Goal: Transaction & Acquisition: Purchase product/service

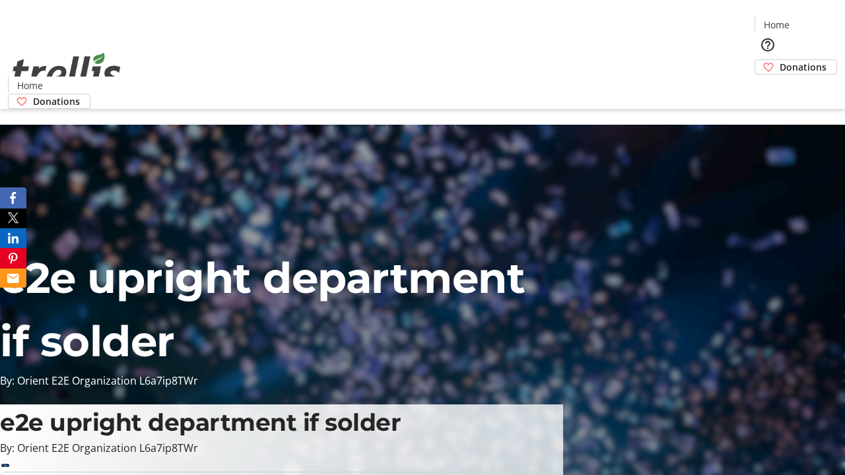
click at [779, 60] on span "Donations" at bounding box center [802, 67] width 47 height 14
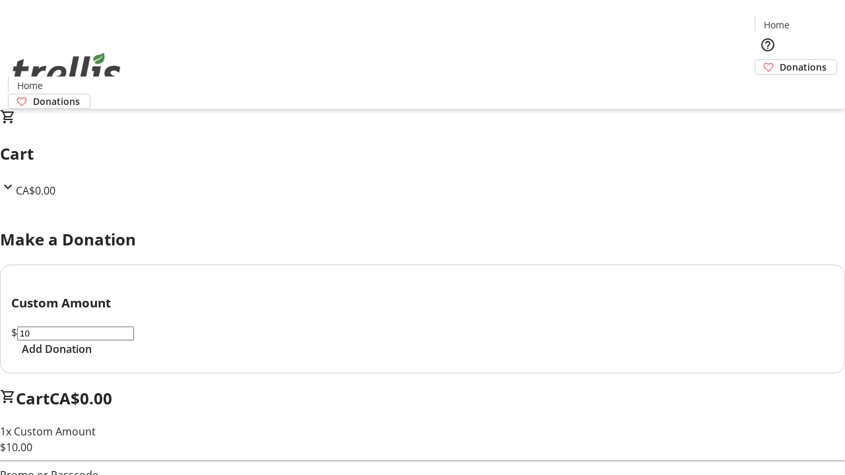
select select "CA"
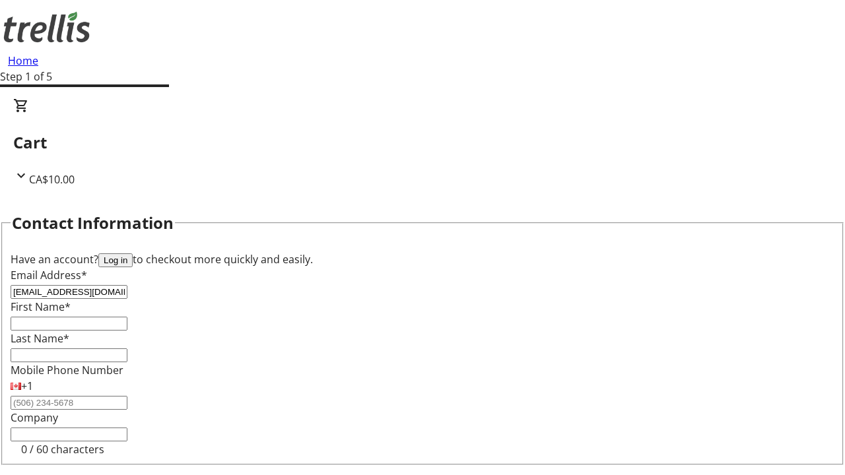
type input "[EMAIL_ADDRESS][DOMAIN_NAME]"
type input "[PERSON_NAME]"
type input "Crooks"
type input "[STREET_ADDRESS][PERSON_NAME]"
type input "Kelowna"
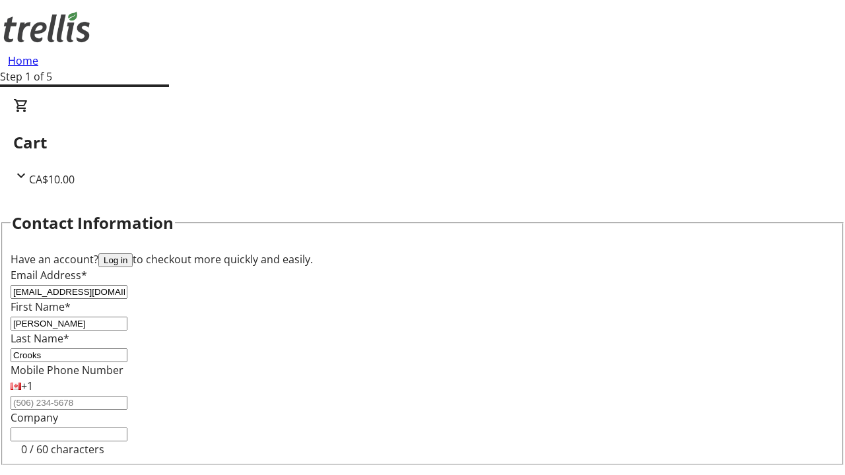
select select "BC"
type input "Kelowna"
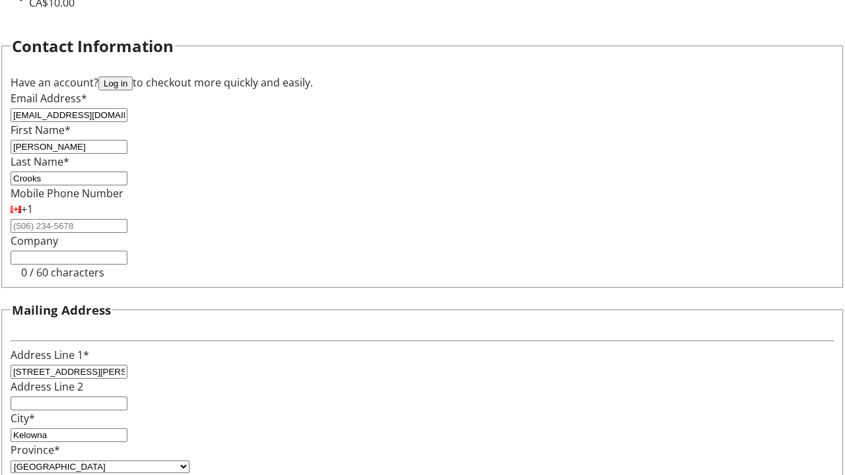
type input "V1Y 0C2"
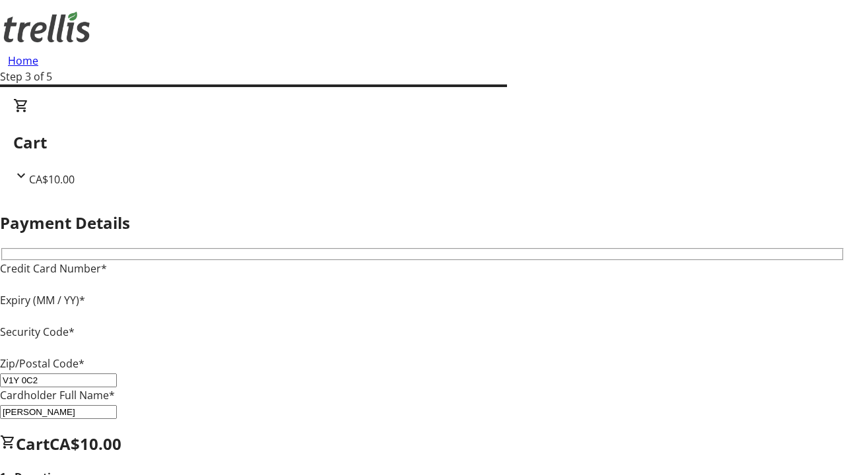
type input "V1Y 0C2"
